Goal: Navigation & Orientation: Find specific page/section

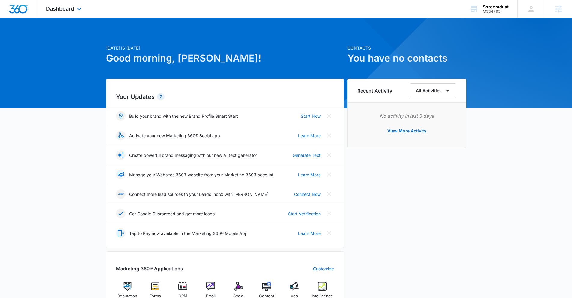
click at [75, 8] on div "Dashboard Apps Reputation Forms CRM Email Social POS Content Ads Intelligence F…" at bounding box center [64, 9] width 55 height 18
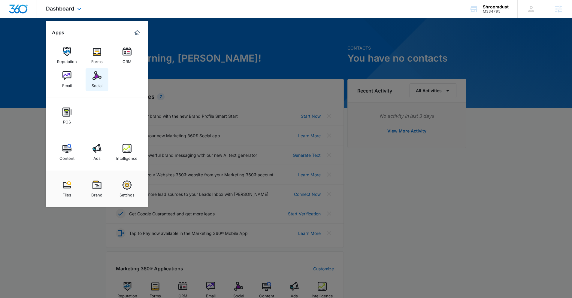
click at [100, 78] on img at bounding box center [96, 75] width 9 height 9
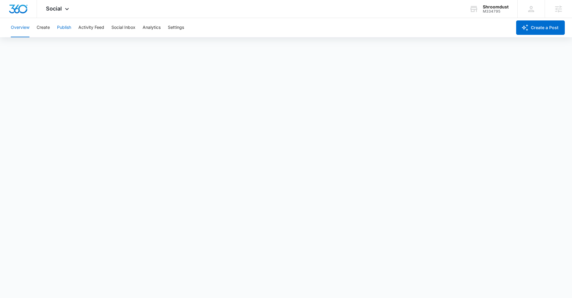
click at [60, 24] on button "Publish" at bounding box center [64, 27] width 14 height 19
click at [66, 8] on icon at bounding box center [66, 10] width 7 height 7
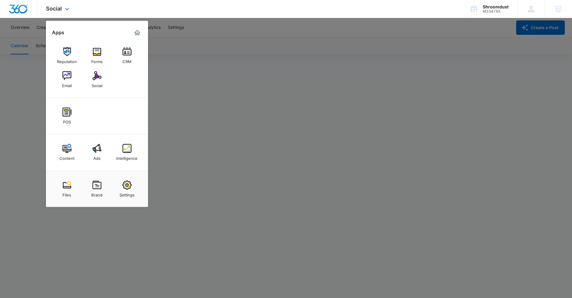
click at [59, 28] on div "Apps" at bounding box center [97, 33] width 90 height 10
click at [59, 52] on link "Reputation" at bounding box center [67, 55] width 23 height 23
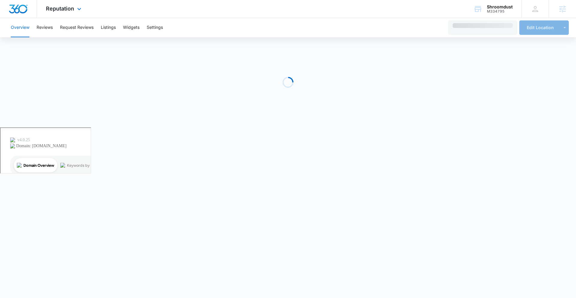
click at [19, 7] on img "Dashboard" at bounding box center [18, 9] width 19 height 9
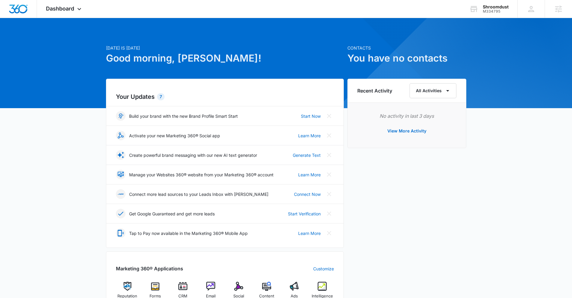
drag, startPoint x: 212, startPoint y: 112, endPoint x: 229, endPoint y: 120, distance: 18.4
click at [212, 112] on div "Build your brand with the new Brand Profile Smart Start" at bounding box center [177, 116] width 122 height 10
click at [229, 120] on div "Build your brand with the new Brand Profile Smart Start" at bounding box center [177, 116] width 122 height 10
click at [327, 116] on icon "Close" at bounding box center [328, 115] width 7 height 7
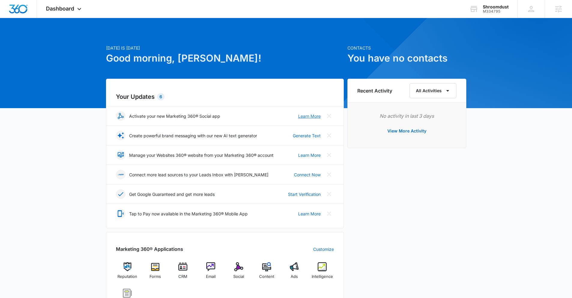
click at [297, 114] on div "Activate your new Marketing 360® Social app Learn More" at bounding box center [225, 116] width 218 height 10
click at [306, 116] on link "Learn More" at bounding box center [309, 116] width 23 height 6
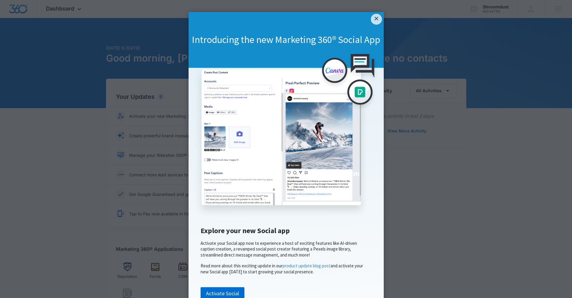
click at [374, 16] on link "×" at bounding box center [376, 19] width 11 height 11
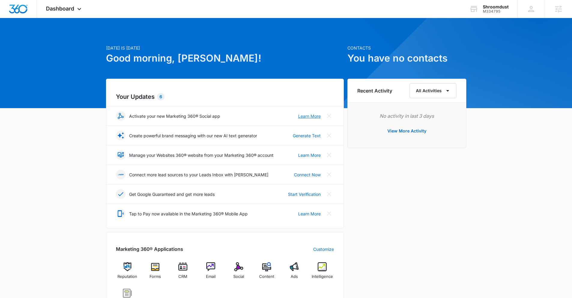
click at [300, 114] on link "Learn More" at bounding box center [309, 116] width 23 height 6
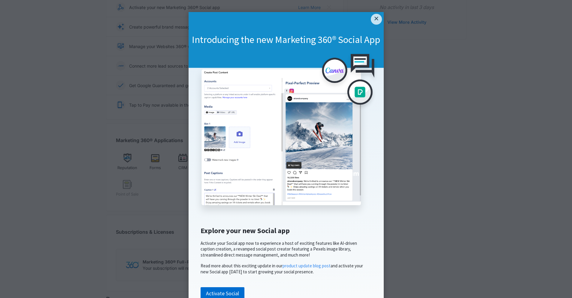
scroll to position [39, 0]
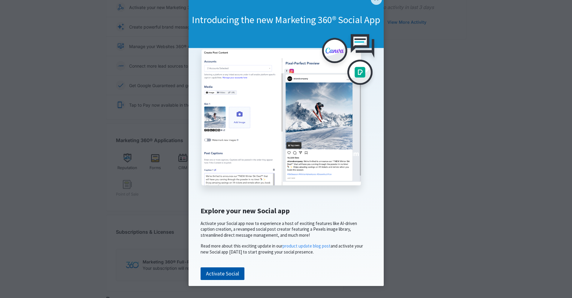
click at [236, 270] on link "Activate Social" at bounding box center [223, 273] width 44 height 13
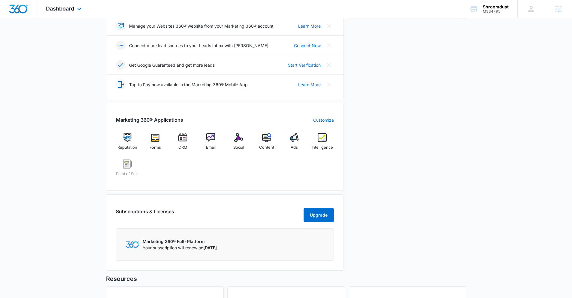
scroll to position [65, 0]
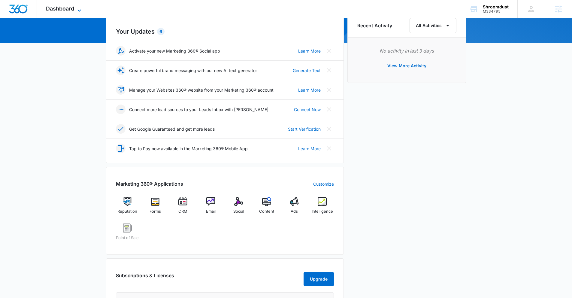
click at [78, 8] on icon at bounding box center [79, 10] width 7 height 7
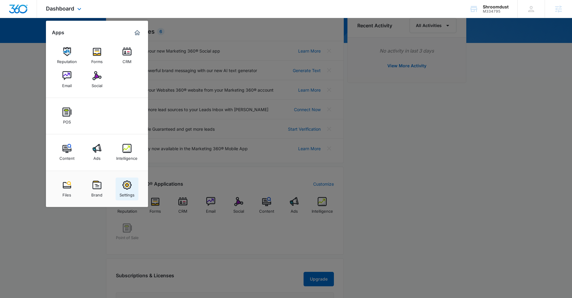
click at [124, 191] on div "Settings" at bounding box center [126, 193] width 15 height 8
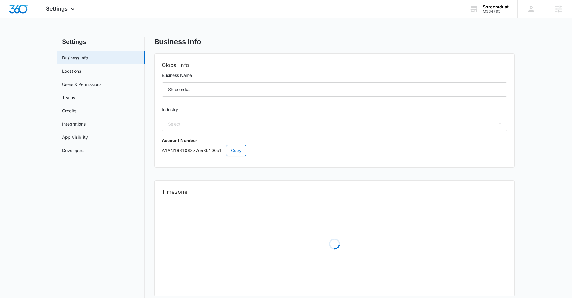
select select "45"
select select "US"
select select "America/Los_Angeles"
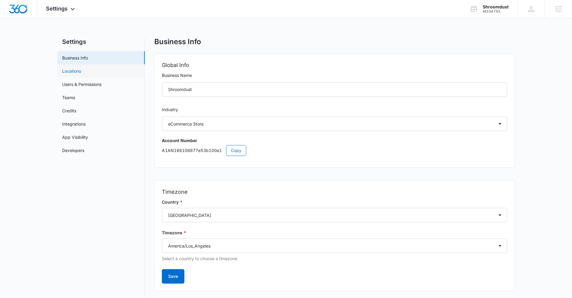
click at [81, 70] on link "Locations" at bounding box center [71, 71] width 19 height 6
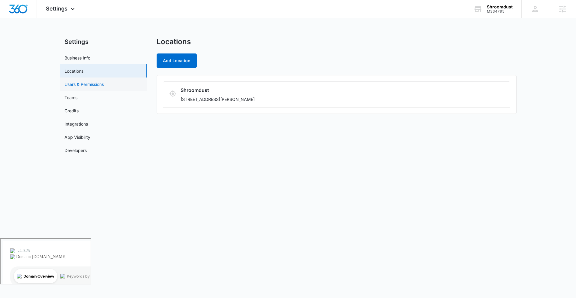
click at [102, 84] on link "Users & Permissions" at bounding box center [84, 84] width 39 height 6
select select "45"
select select "US"
select select "America/Los_Angeles"
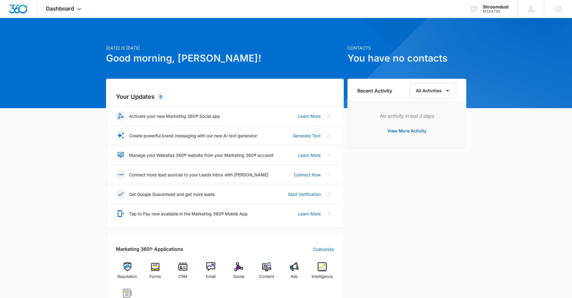
click at [50, 3] on div "Dashboard Apps Reputation Forms CRM Email Social POS Content Ads Intelligence F…" at bounding box center [64, 9] width 55 height 18
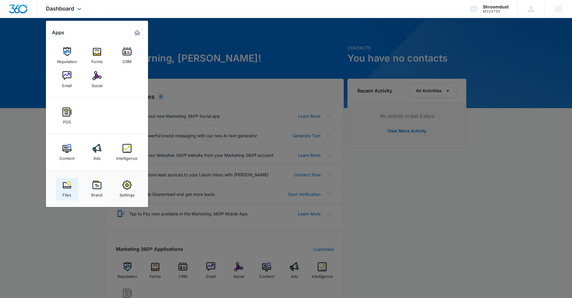
click at [69, 192] on div "Files" at bounding box center [66, 193] width 9 height 8
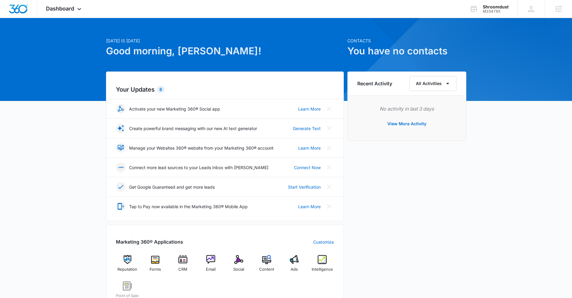
scroll to position [8, 0]
click at [546, 10] on div "Agencies" at bounding box center [558, 9] width 27 height 18
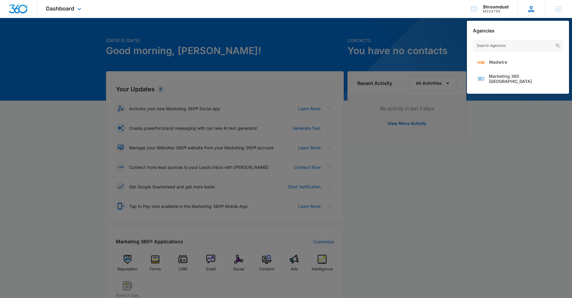
click at [540, 9] on div "Lauren Moss lauren.moss@madwire.com My Profile Notifications Support Logout Ter…" at bounding box center [530, 9] width 27 height 18
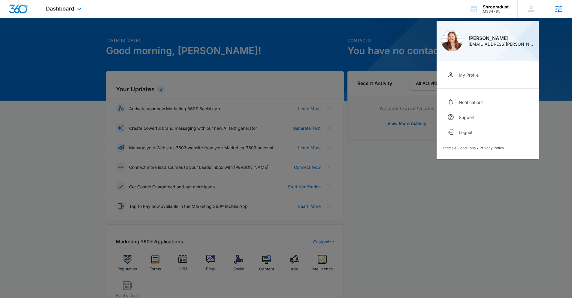
click at [559, 9] on icon at bounding box center [558, 8] width 7 height 7
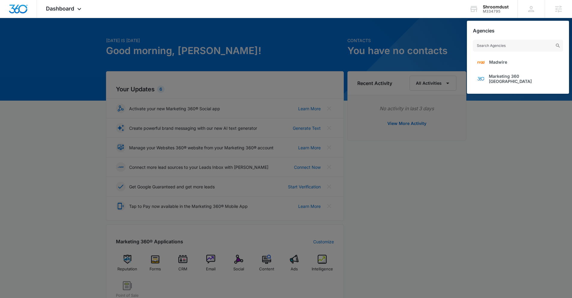
click at [513, 127] on div at bounding box center [286, 149] width 572 height 298
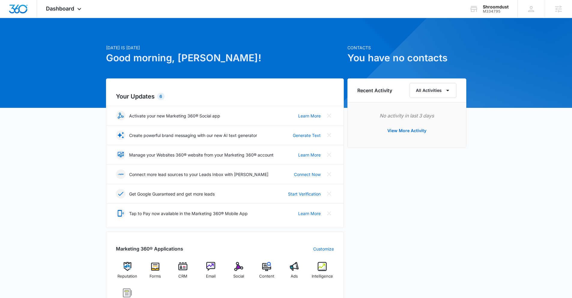
scroll to position [0, 0]
click at [51, 5] on div "Dashboard Apps Reputation Forms CRM Email Social POS Content Ads Intelligence F…" at bounding box center [64, 9] width 55 height 18
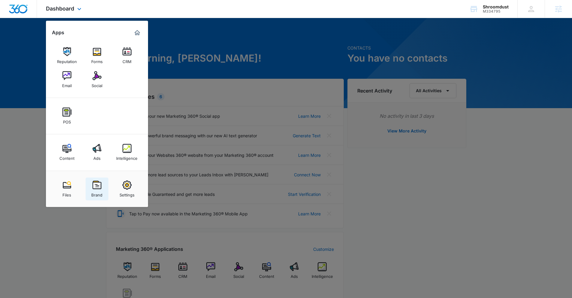
click at [100, 181] on img at bounding box center [96, 184] width 9 height 9
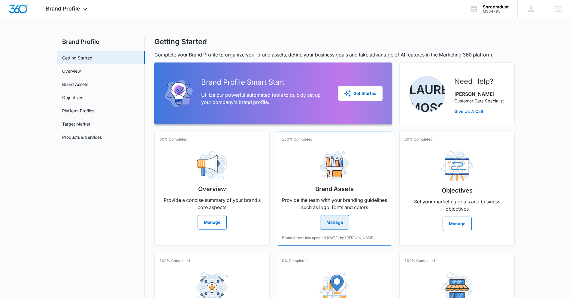
scroll to position [48, 0]
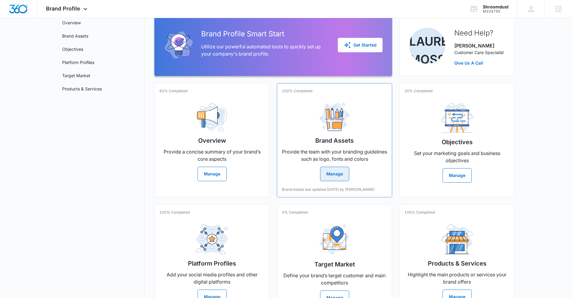
click at [340, 180] on button "Manage" at bounding box center [334, 174] width 29 height 14
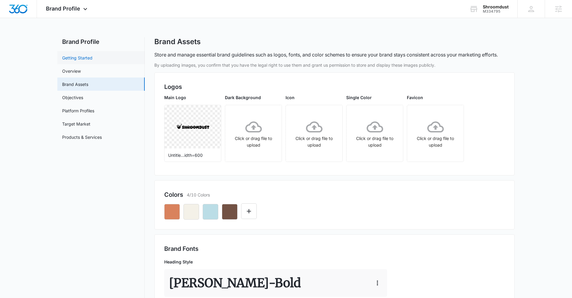
click at [89, 60] on link "Getting Started" at bounding box center [77, 58] width 30 height 6
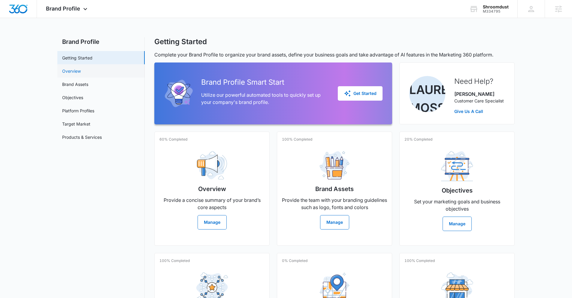
click at [81, 74] on link "Overview" at bounding box center [71, 71] width 19 height 6
